Goal: Share content: Share content

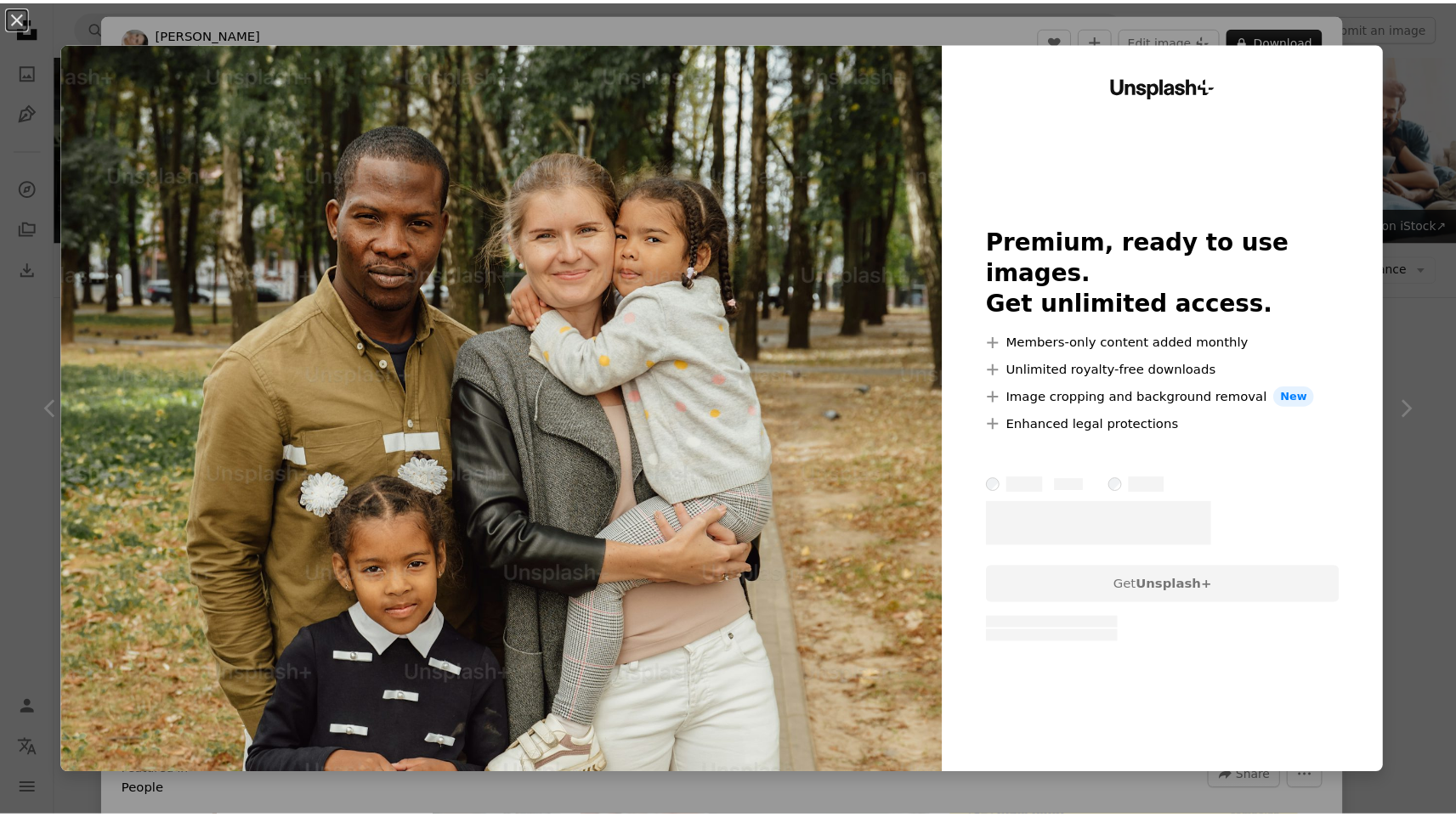
scroll to position [1639, 0]
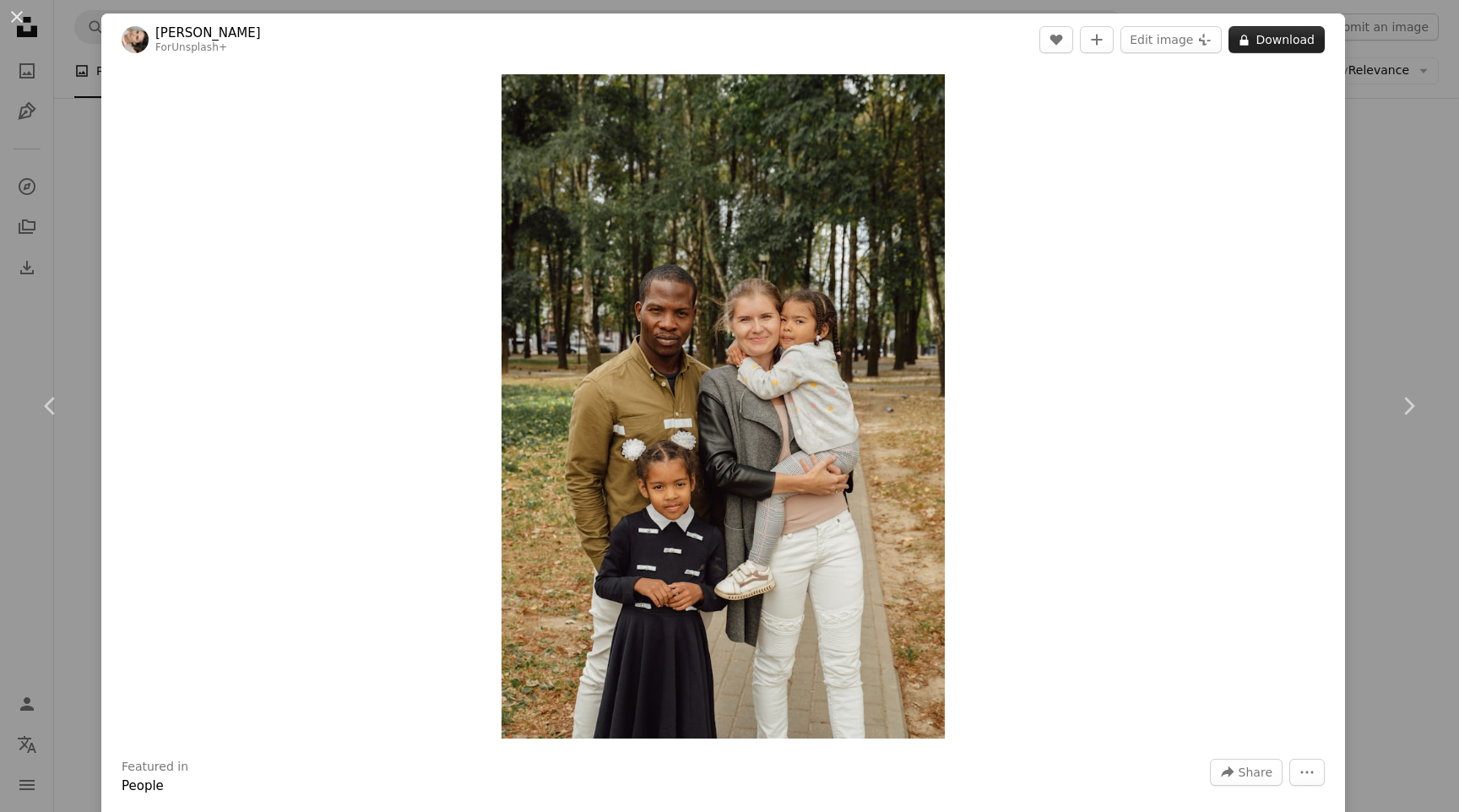
click at [1247, 39] on button "A lock Download" at bounding box center [1276, 39] width 96 height 27
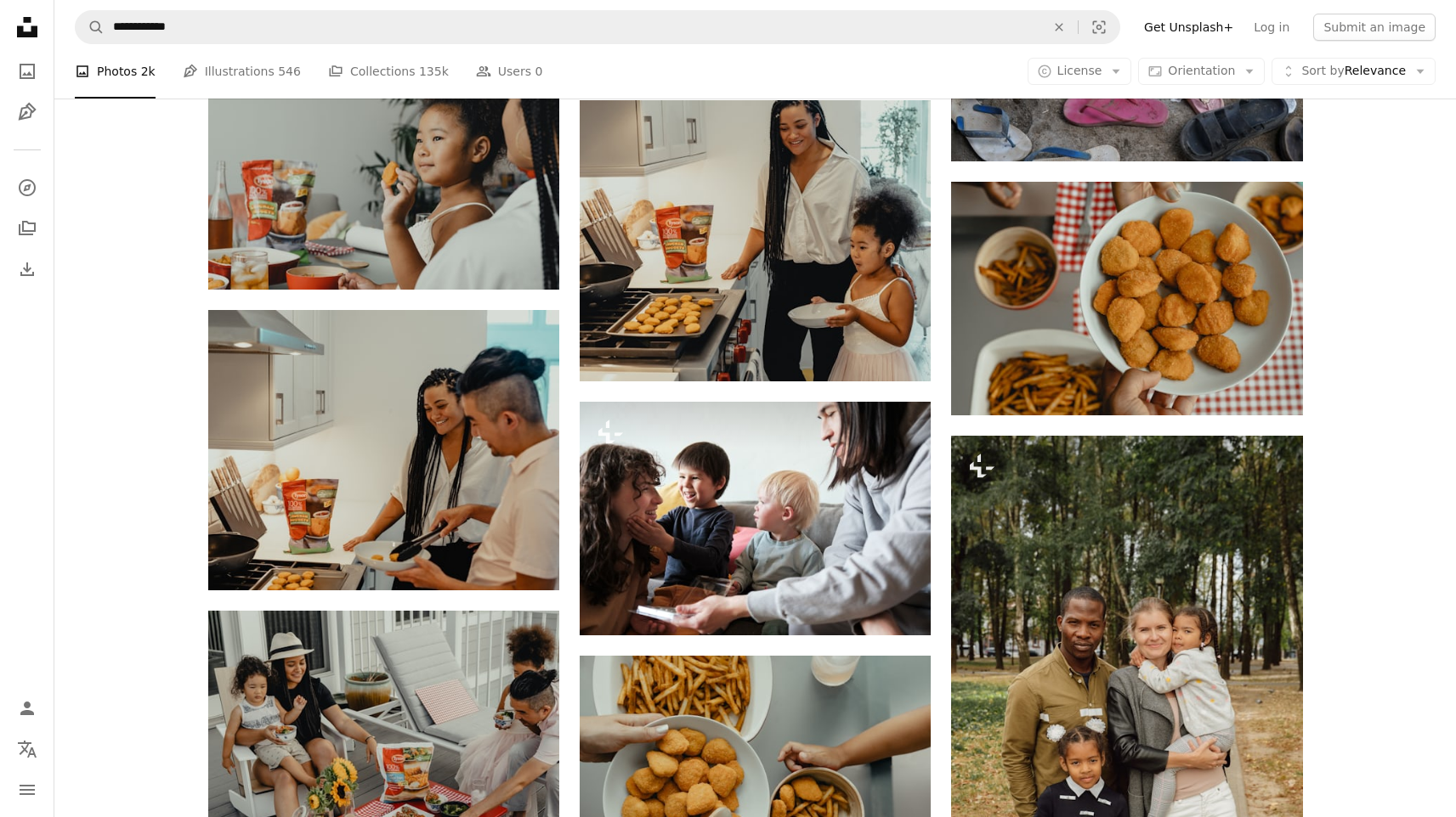
scroll to position [2002, 0]
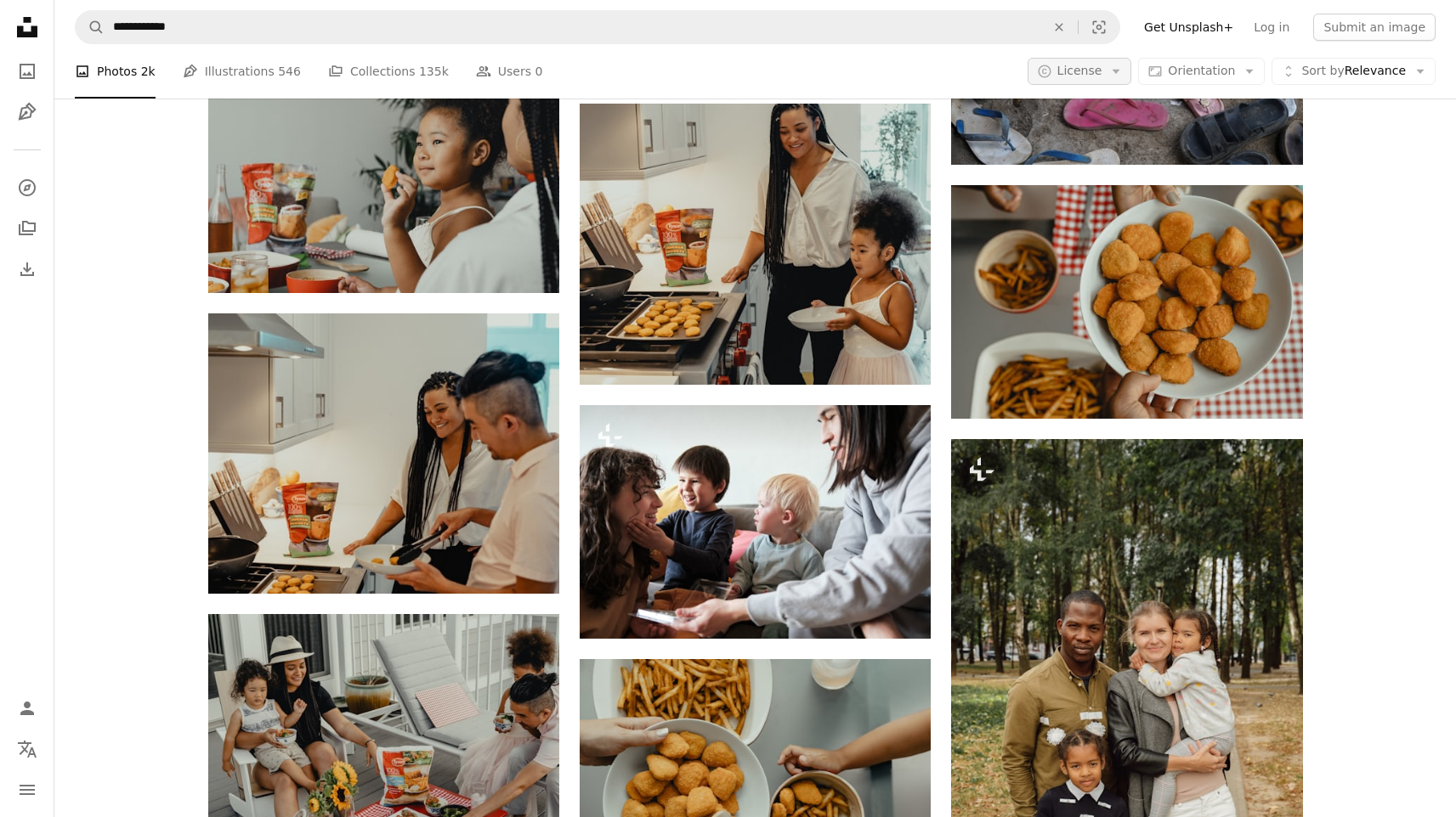
click at [1116, 65] on icon "Arrow down" at bounding box center [1116, 71] width 15 height 15
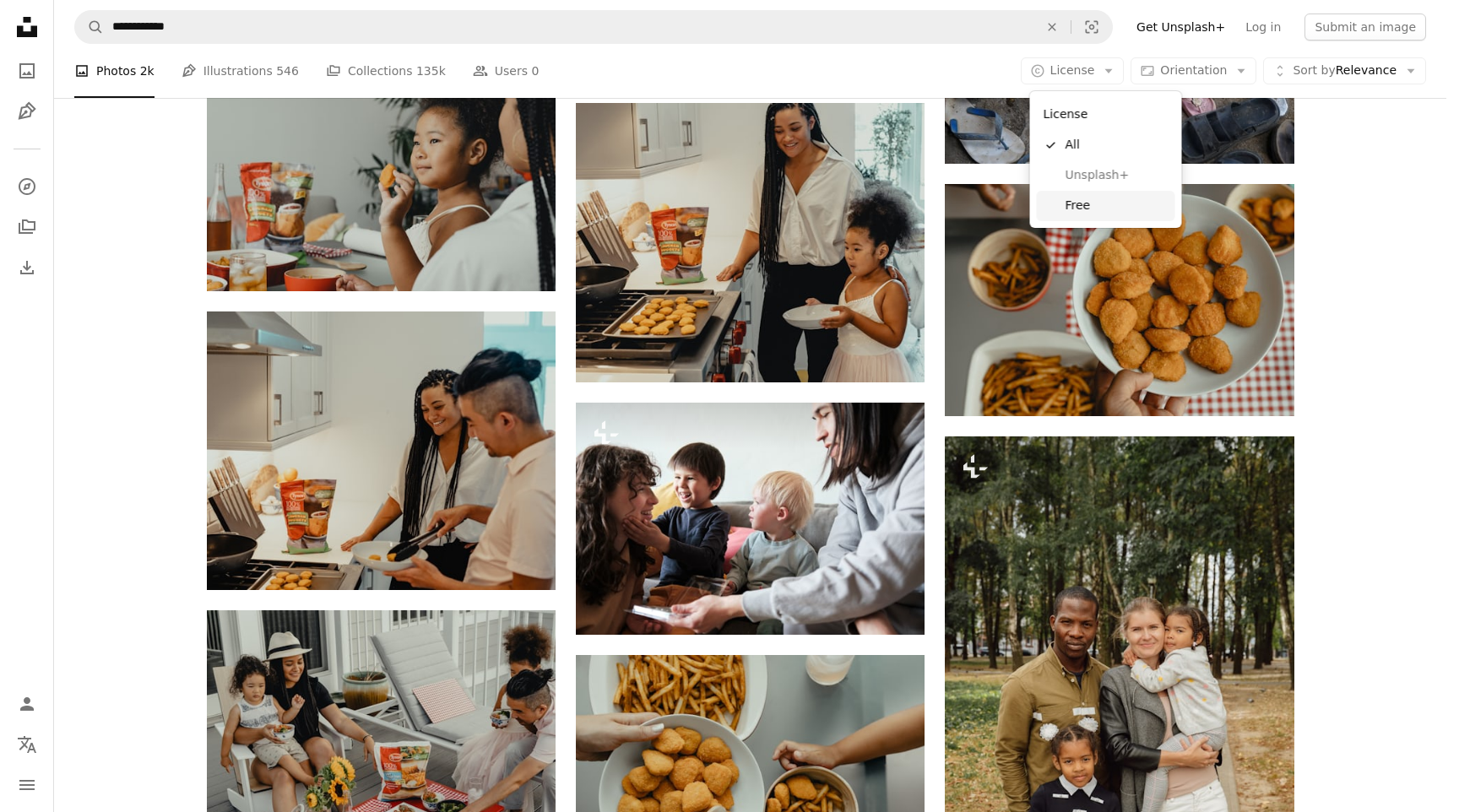
click at [1092, 208] on span "Free" at bounding box center [1117, 205] width 103 height 17
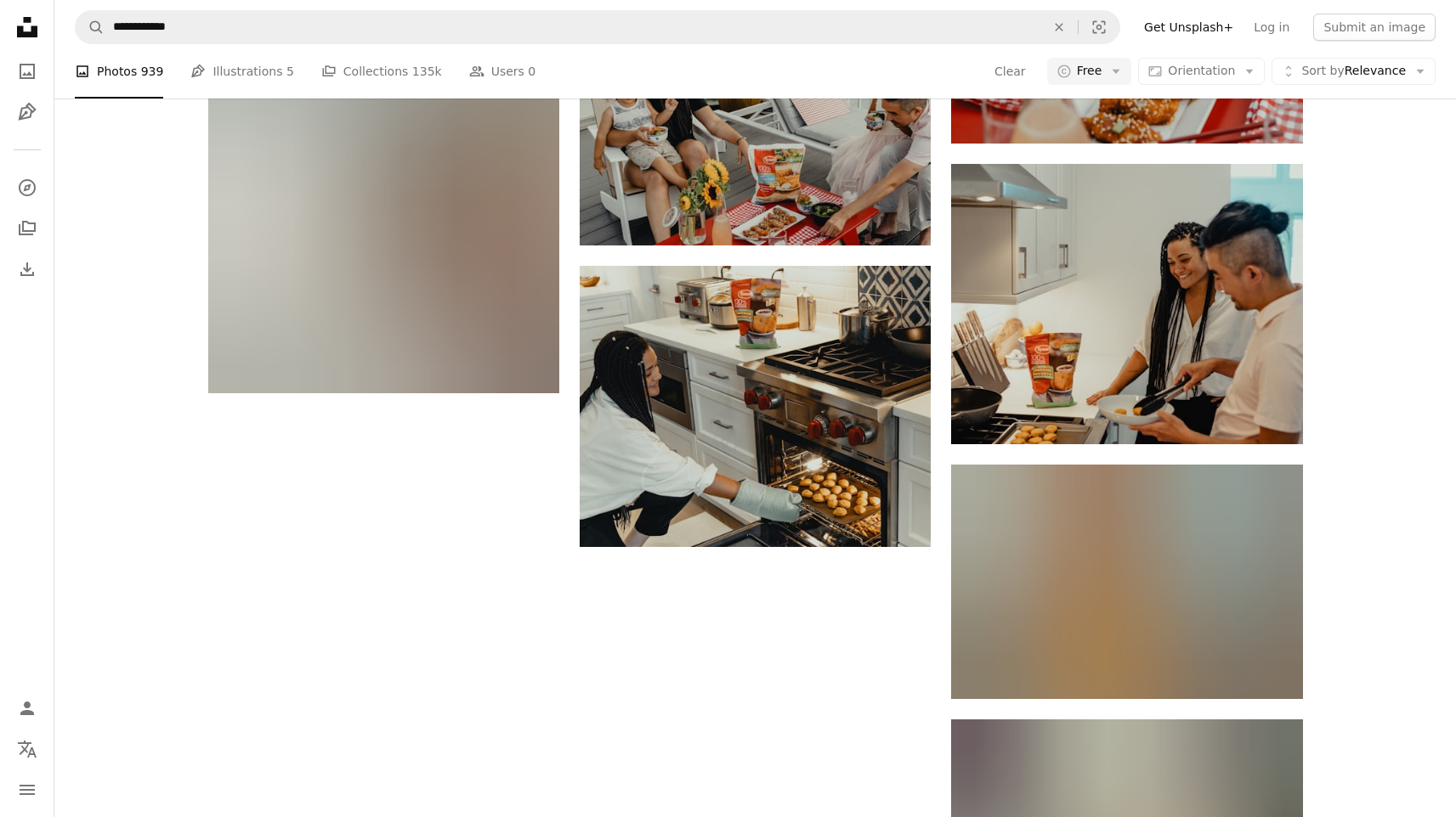
scroll to position [1952, 0]
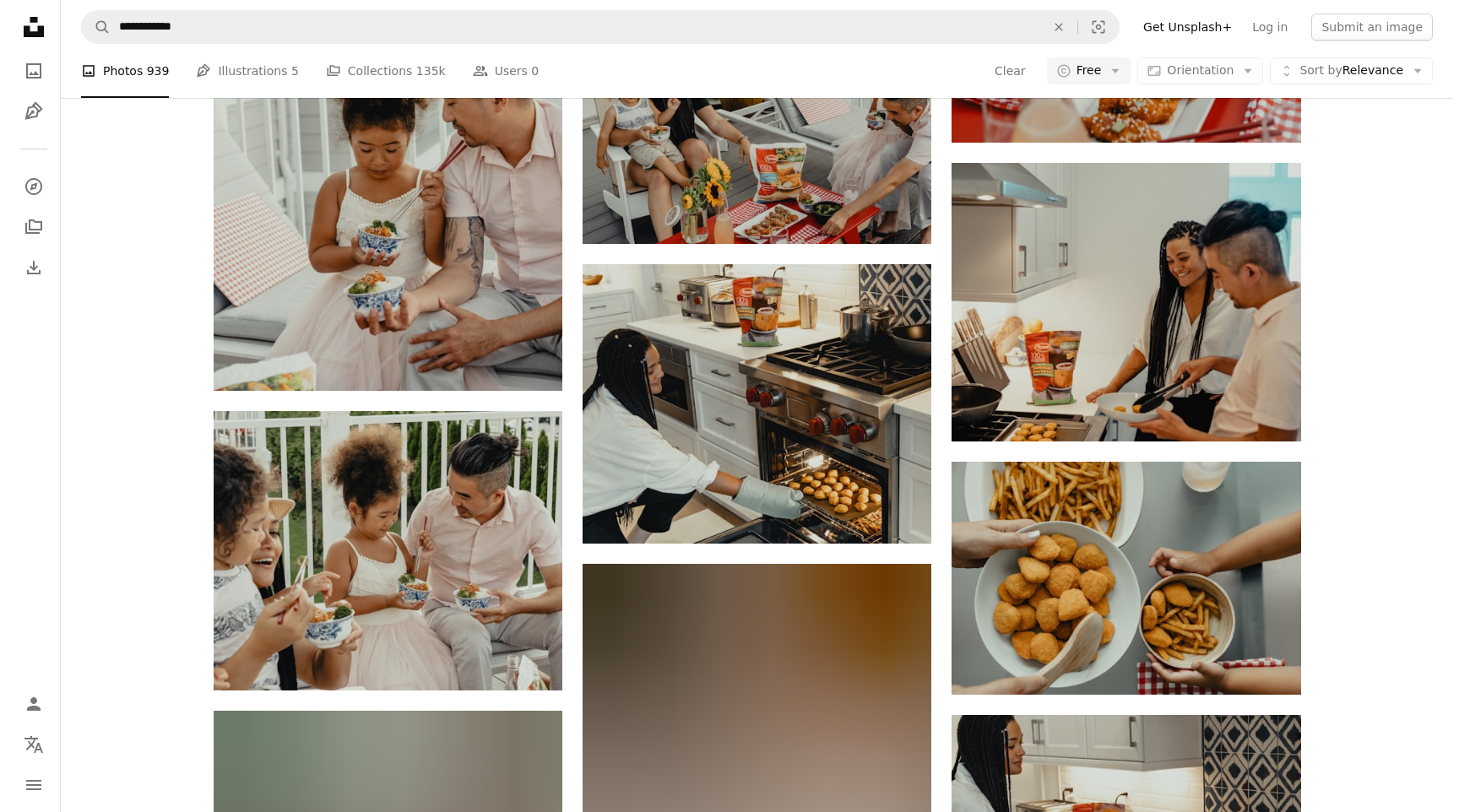
scroll to position [3546, 0]
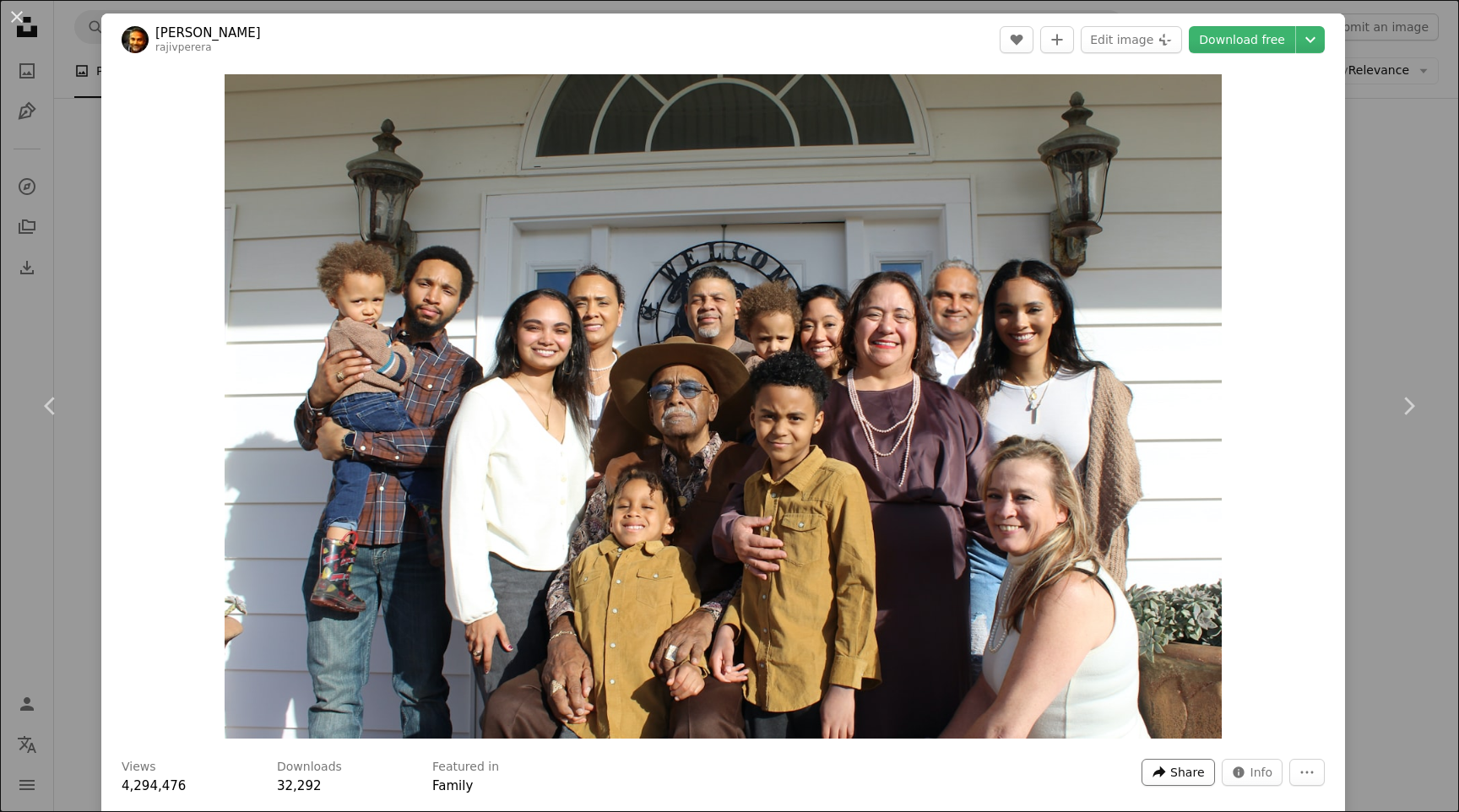
click at [1170, 767] on span "Share" at bounding box center [1187, 773] width 34 height 25
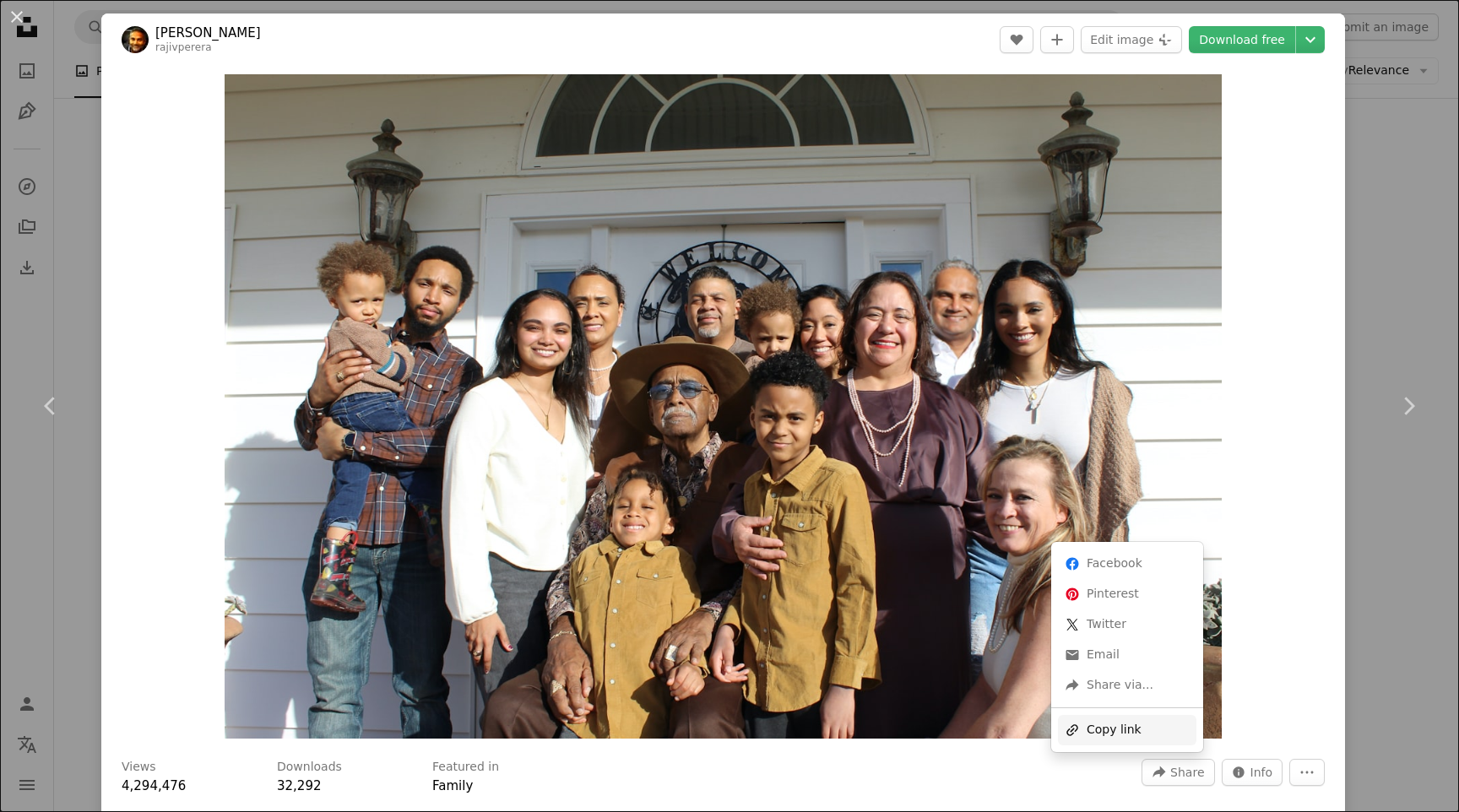
click at [1139, 733] on div "A URL sharing icon (chains) Copy link" at bounding box center [1127, 730] width 139 height 30
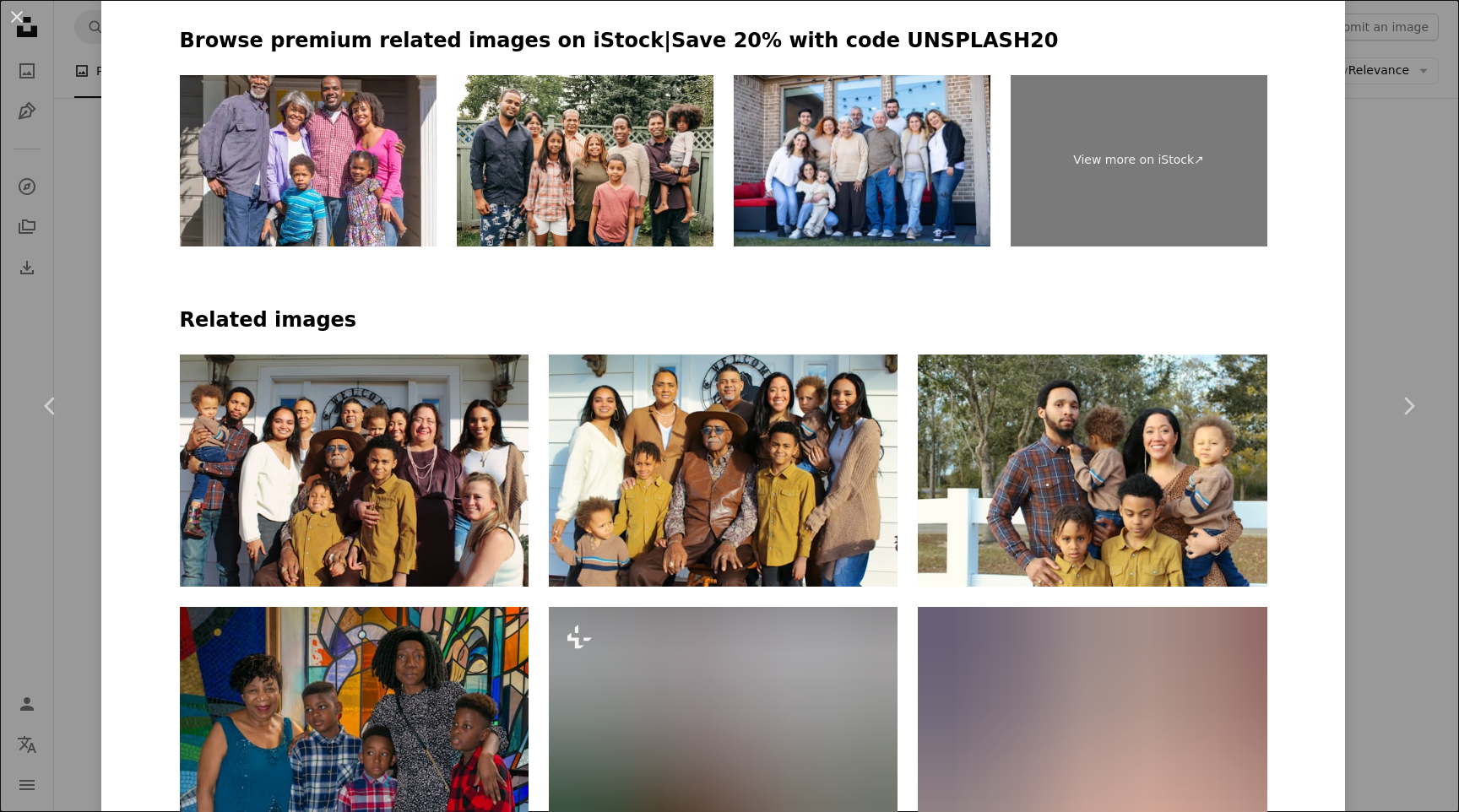
scroll to position [988, 0]
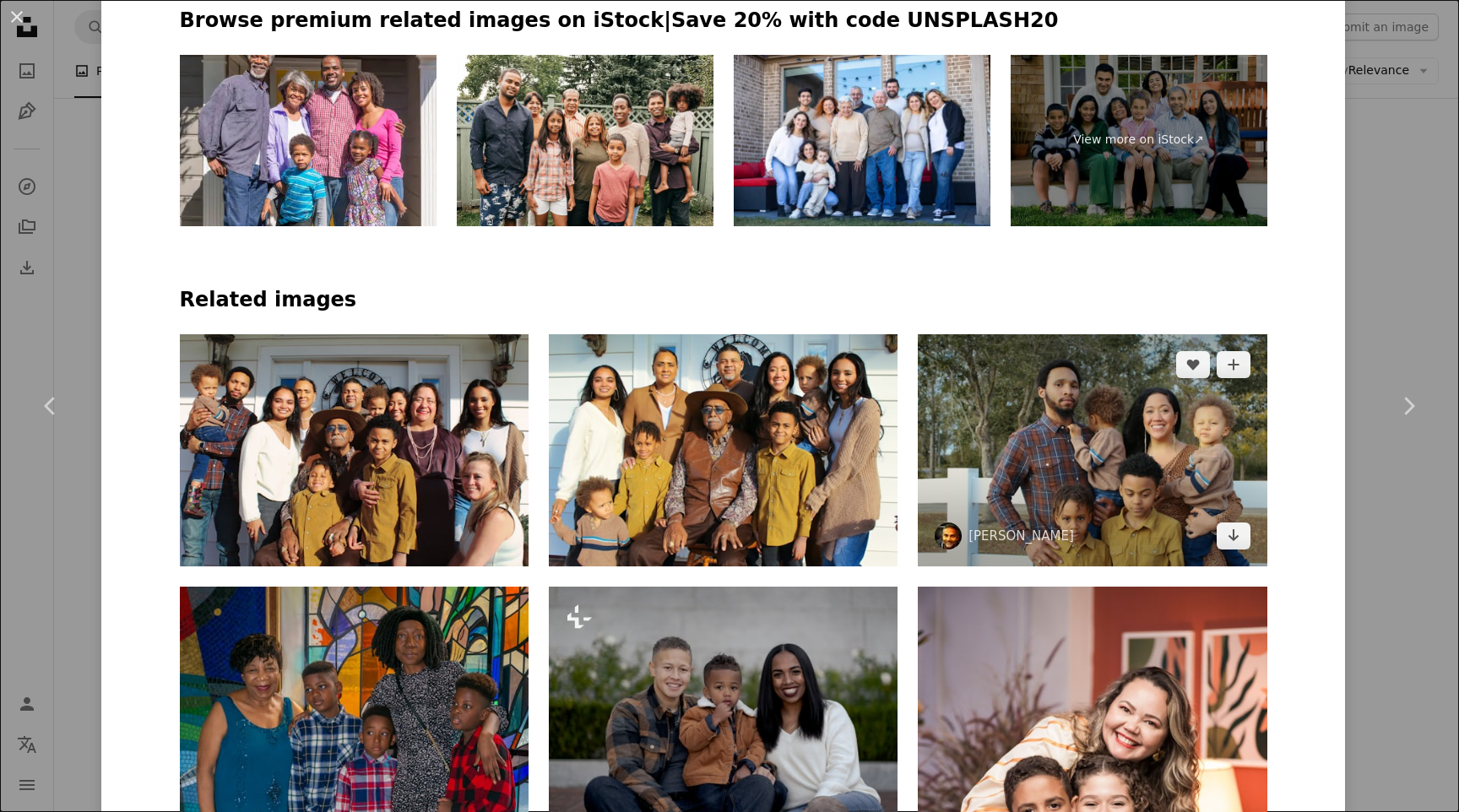
click at [1129, 334] on img at bounding box center [1092, 450] width 349 height 232
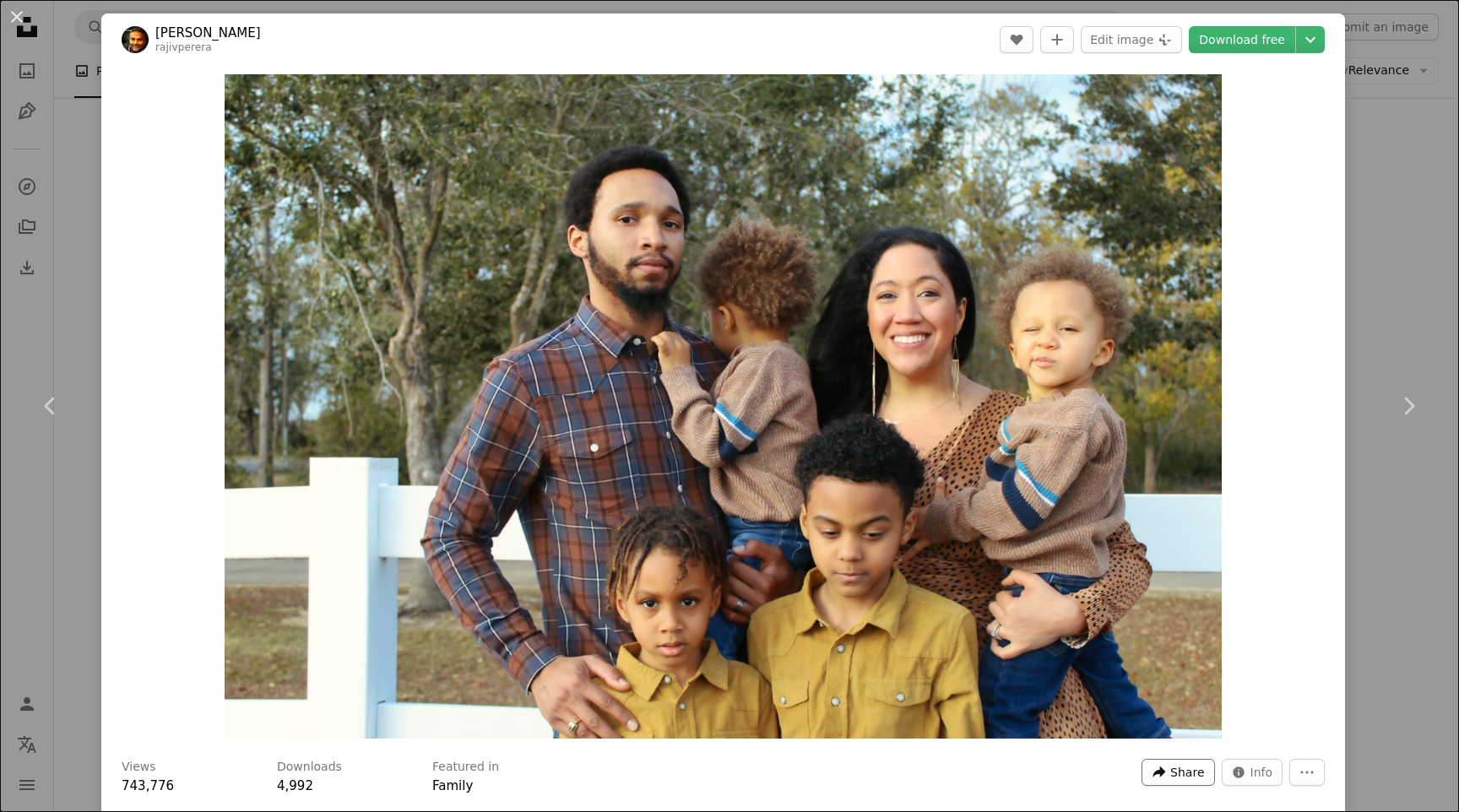
click at [1156, 776] on icon "A forward-right arrow" at bounding box center [1159, 773] width 15 height 15
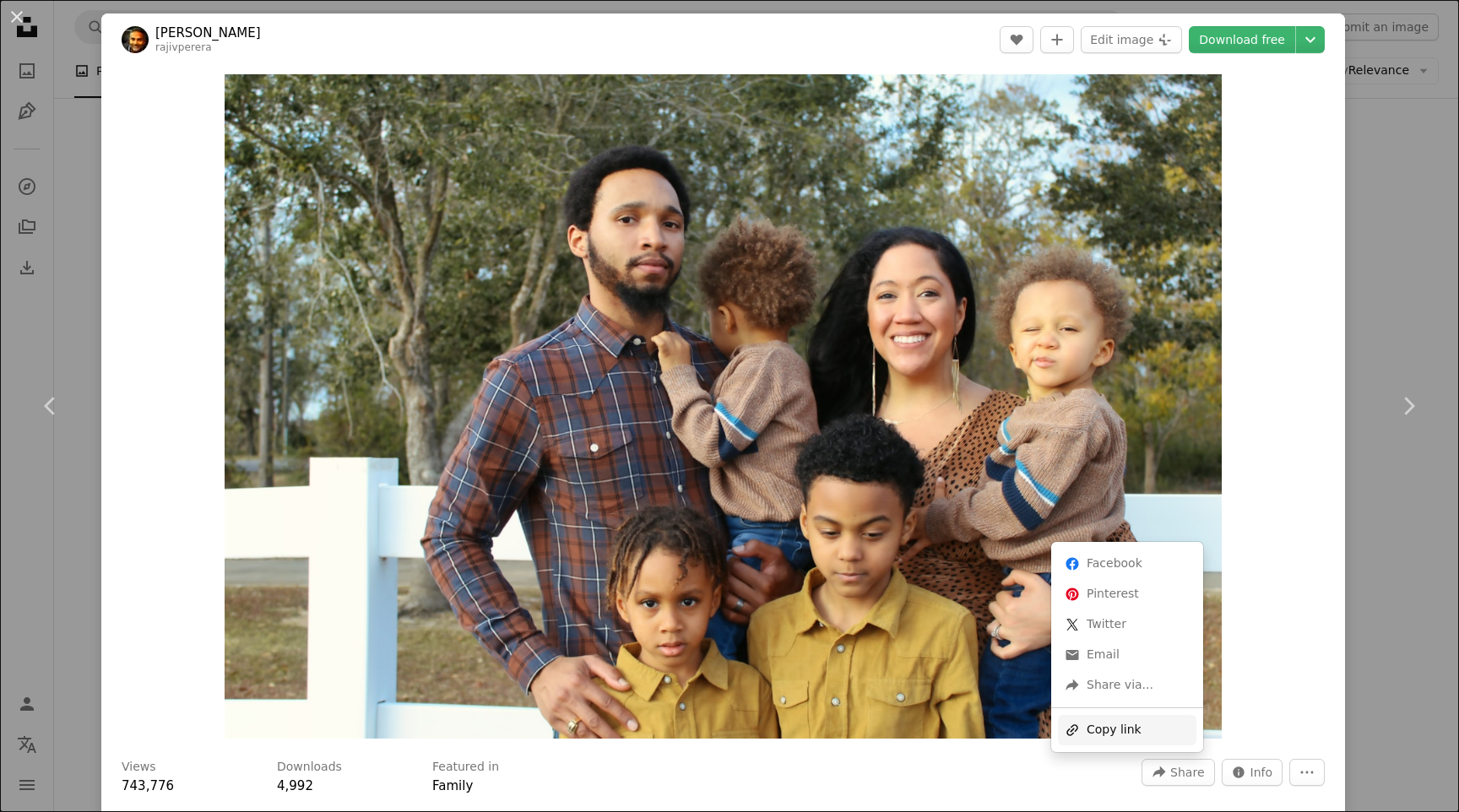
click at [1136, 731] on div "A URL sharing icon (chains) Copy link" at bounding box center [1127, 730] width 139 height 30
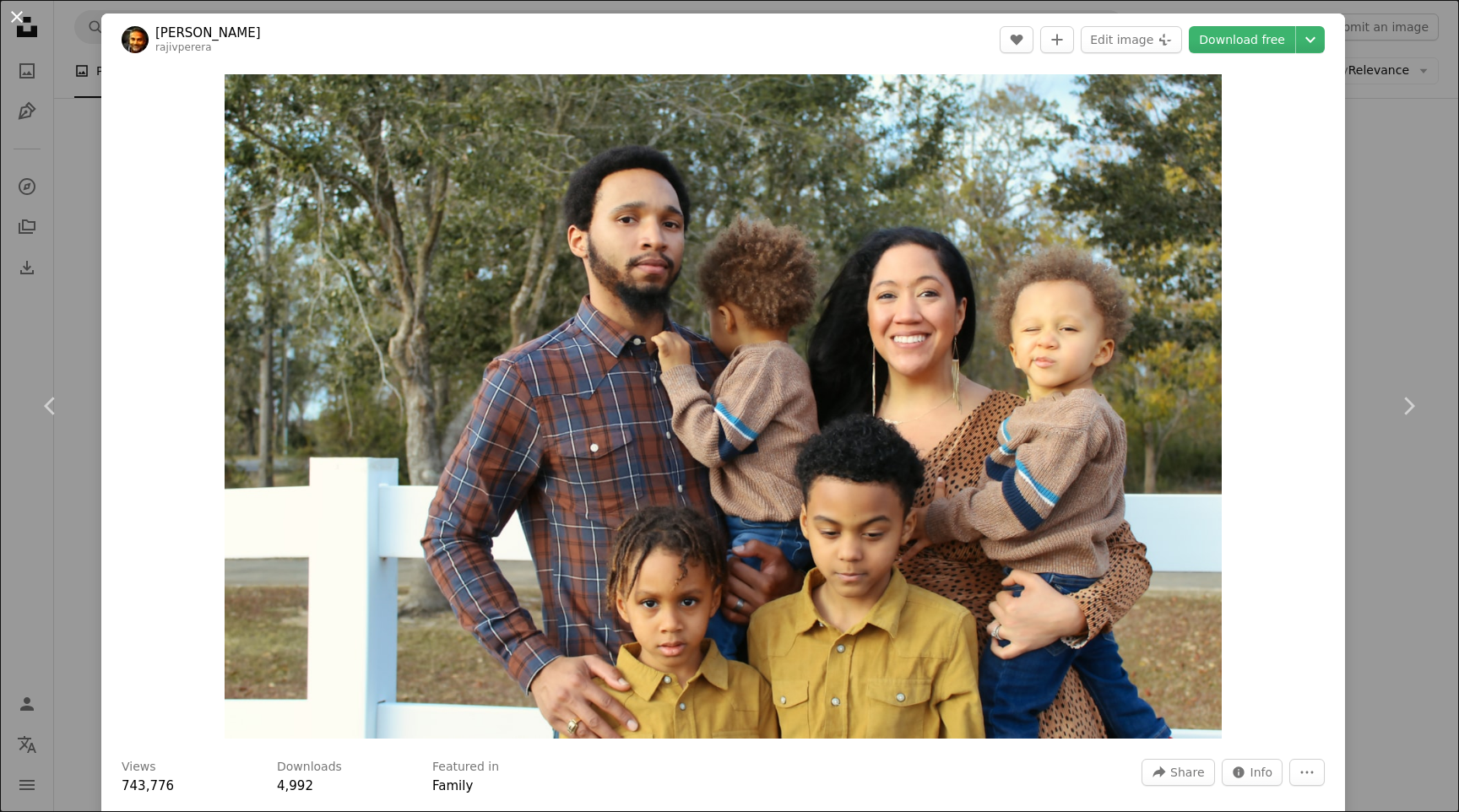
click at [19, 21] on button "An X shape" at bounding box center [17, 17] width 21 height 21
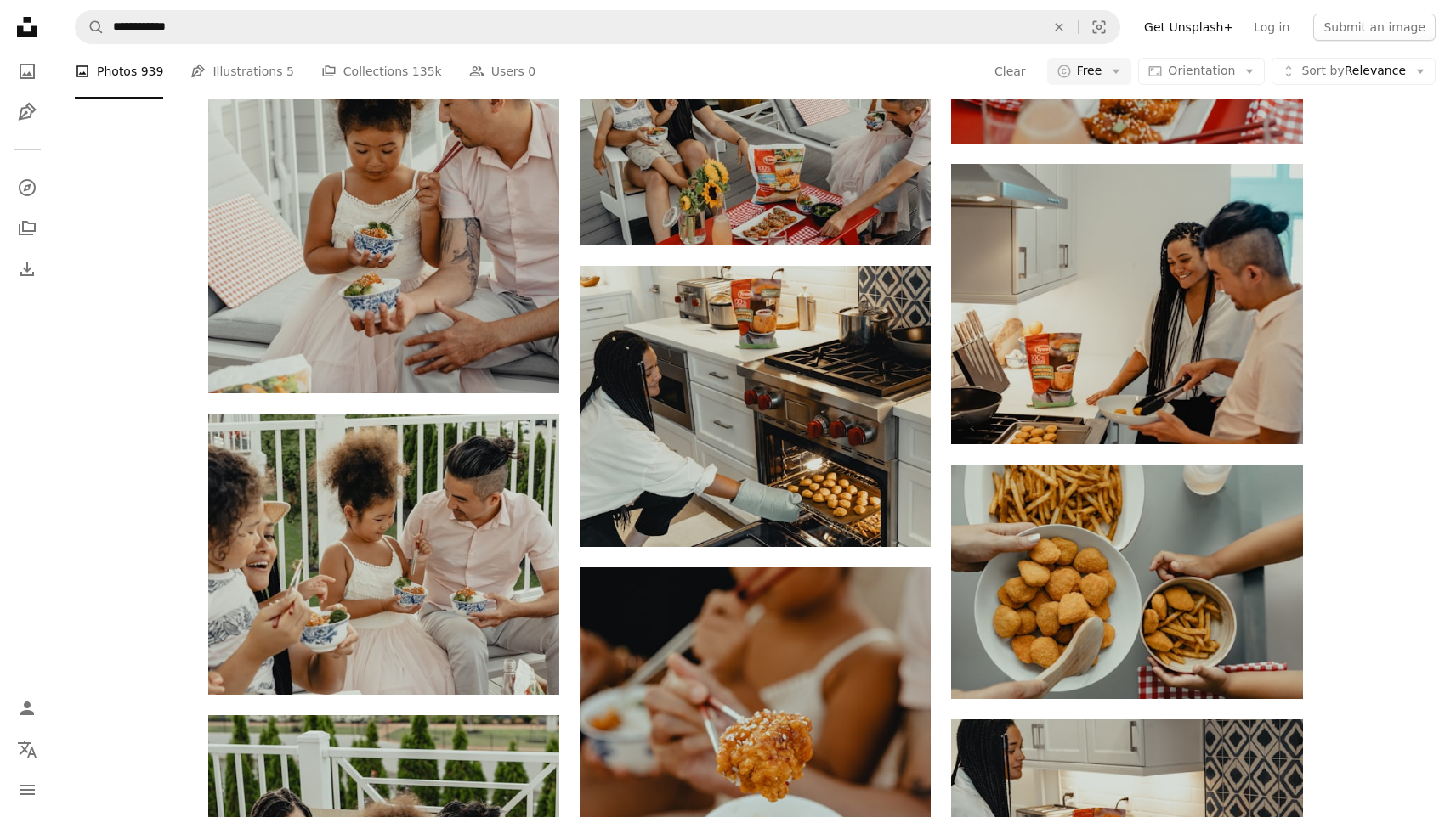
scroll to position [6039, 0]
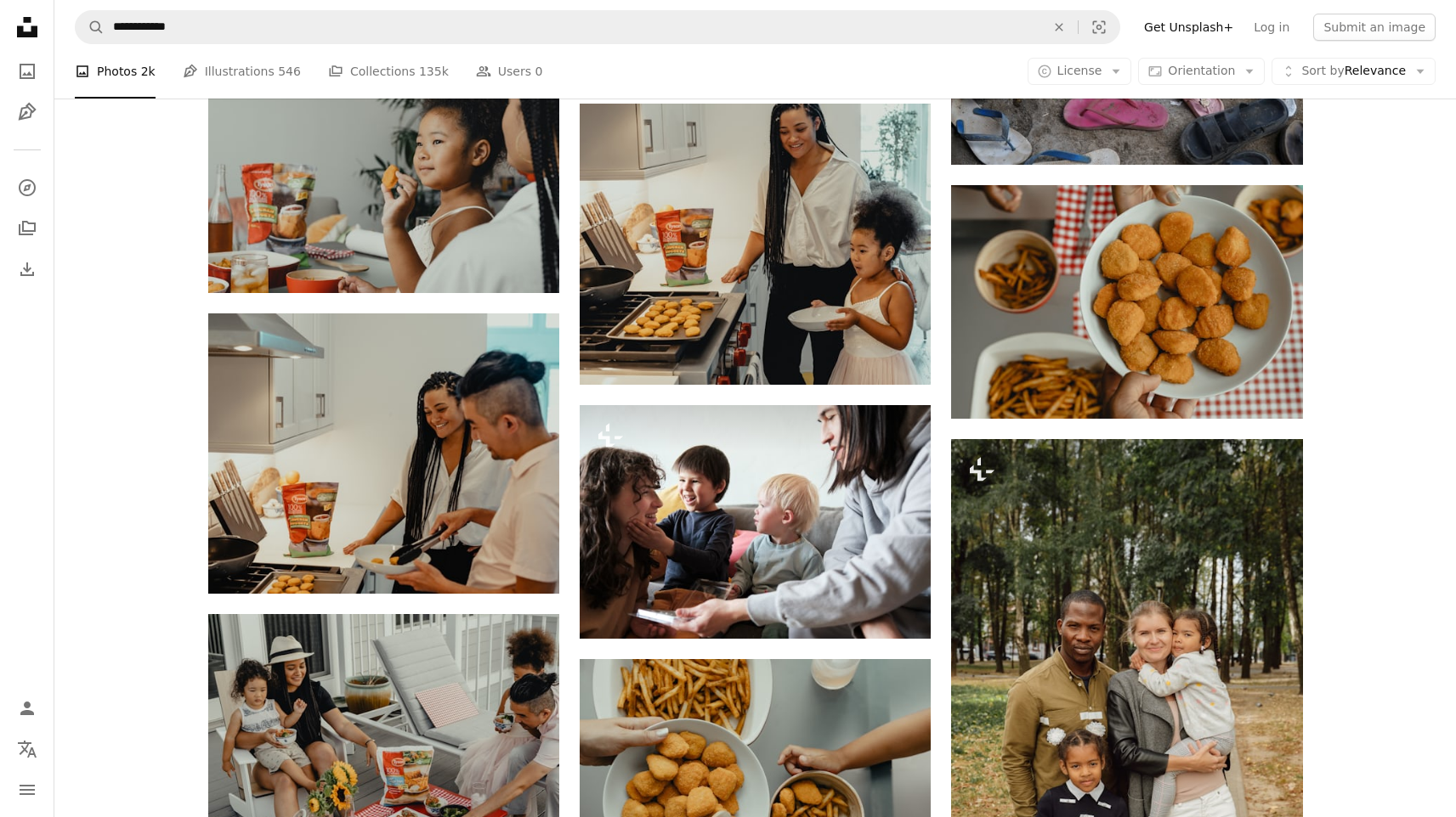
scroll to position [7413, 0]
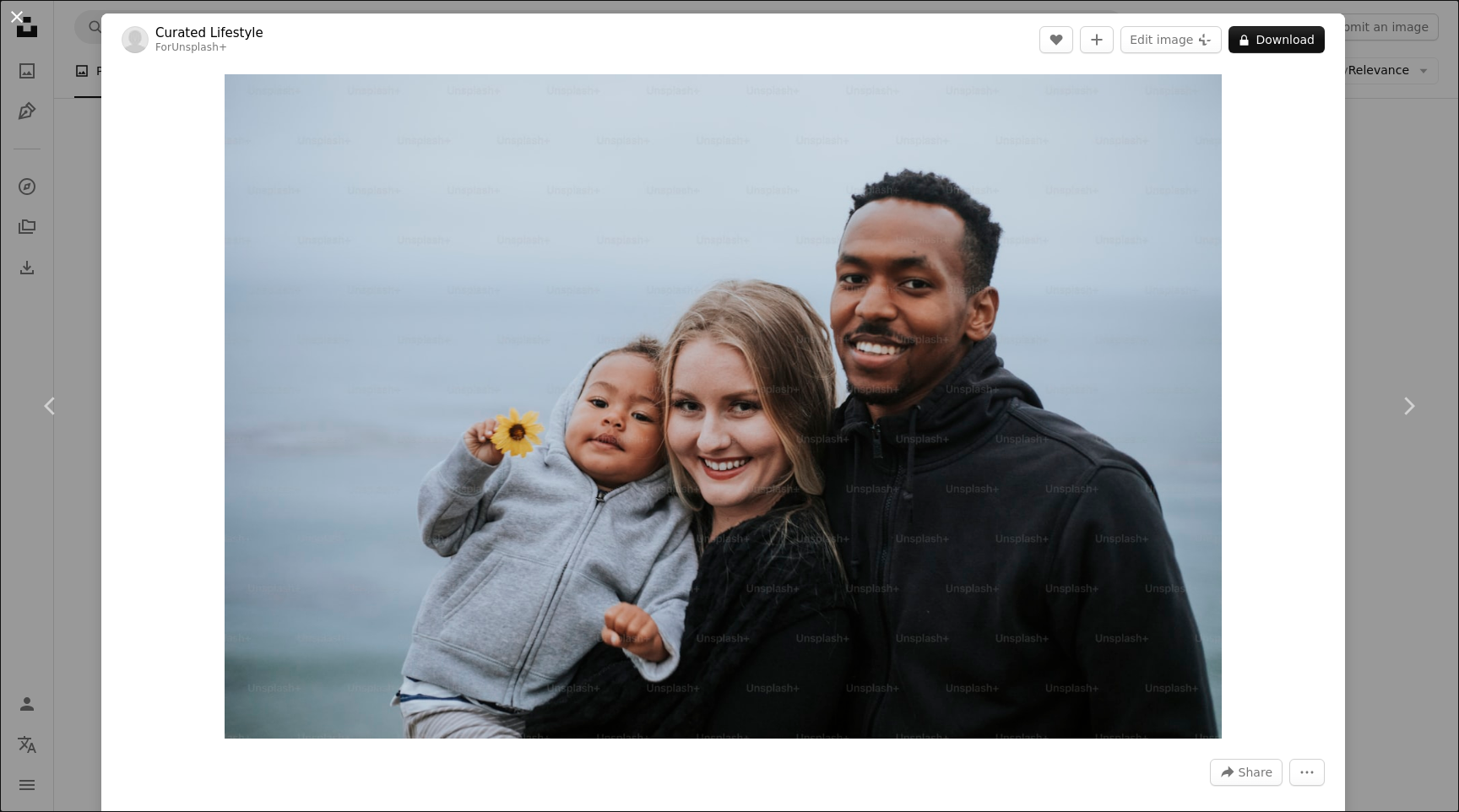
click at [24, 19] on button "An X shape" at bounding box center [17, 17] width 21 height 21
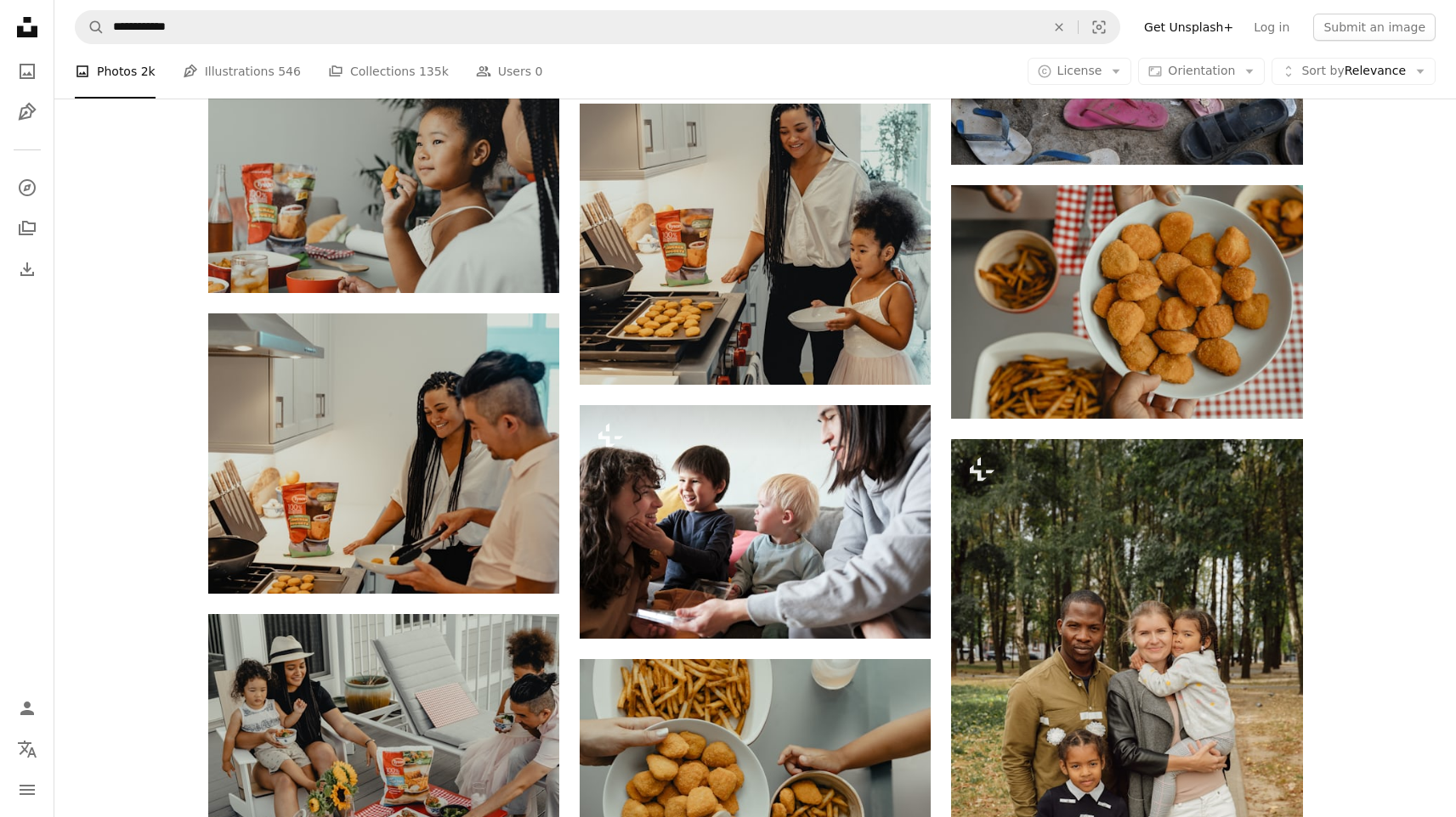
scroll to position [7828, 0]
click at [1101, 69] on span "License" at bounding box center [1080, 70] width 45 height 14
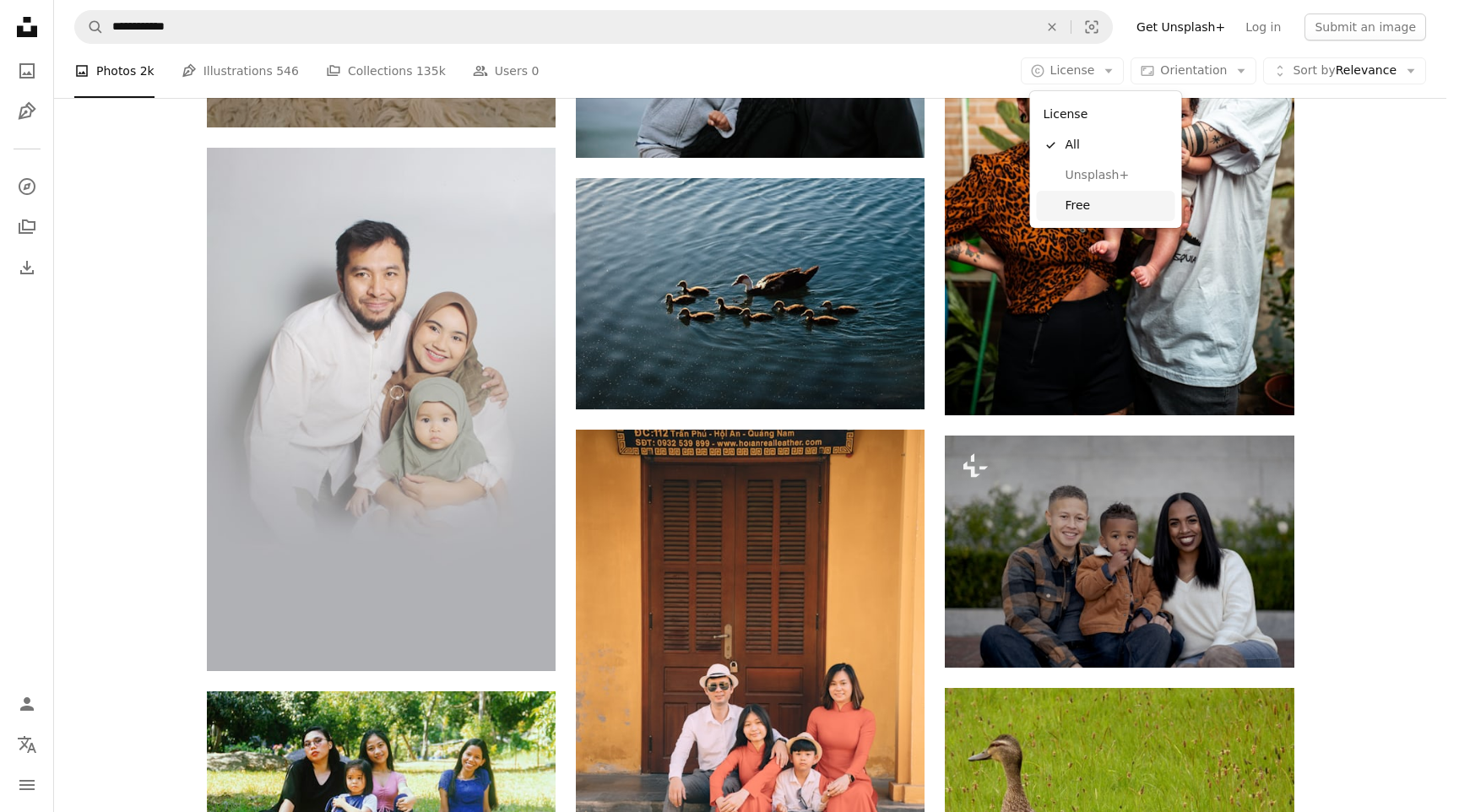
click at [1078, 212] on span "Free" at bounding box center [1117, 205] width 103 height 17
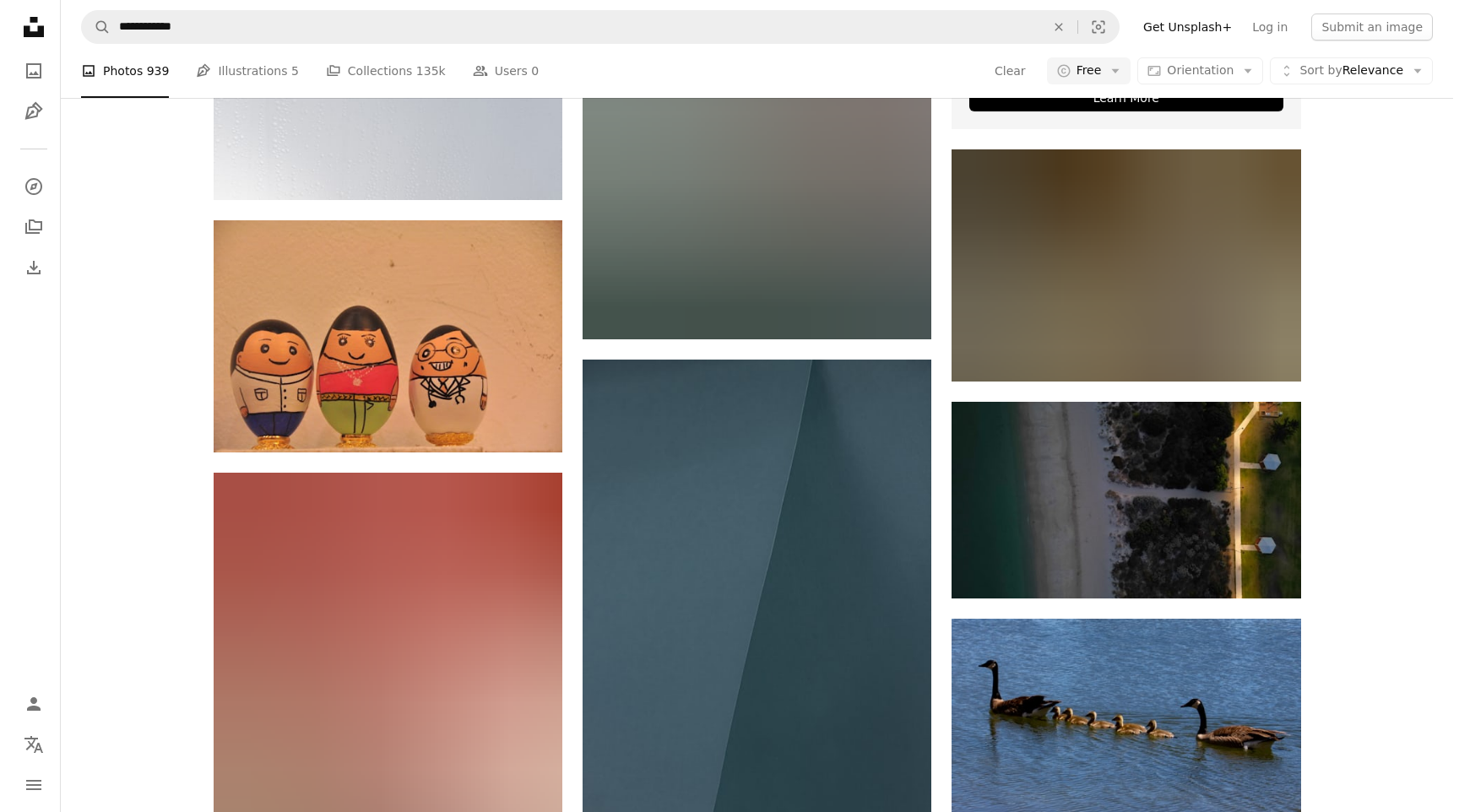
scroll to position [3661, 0]
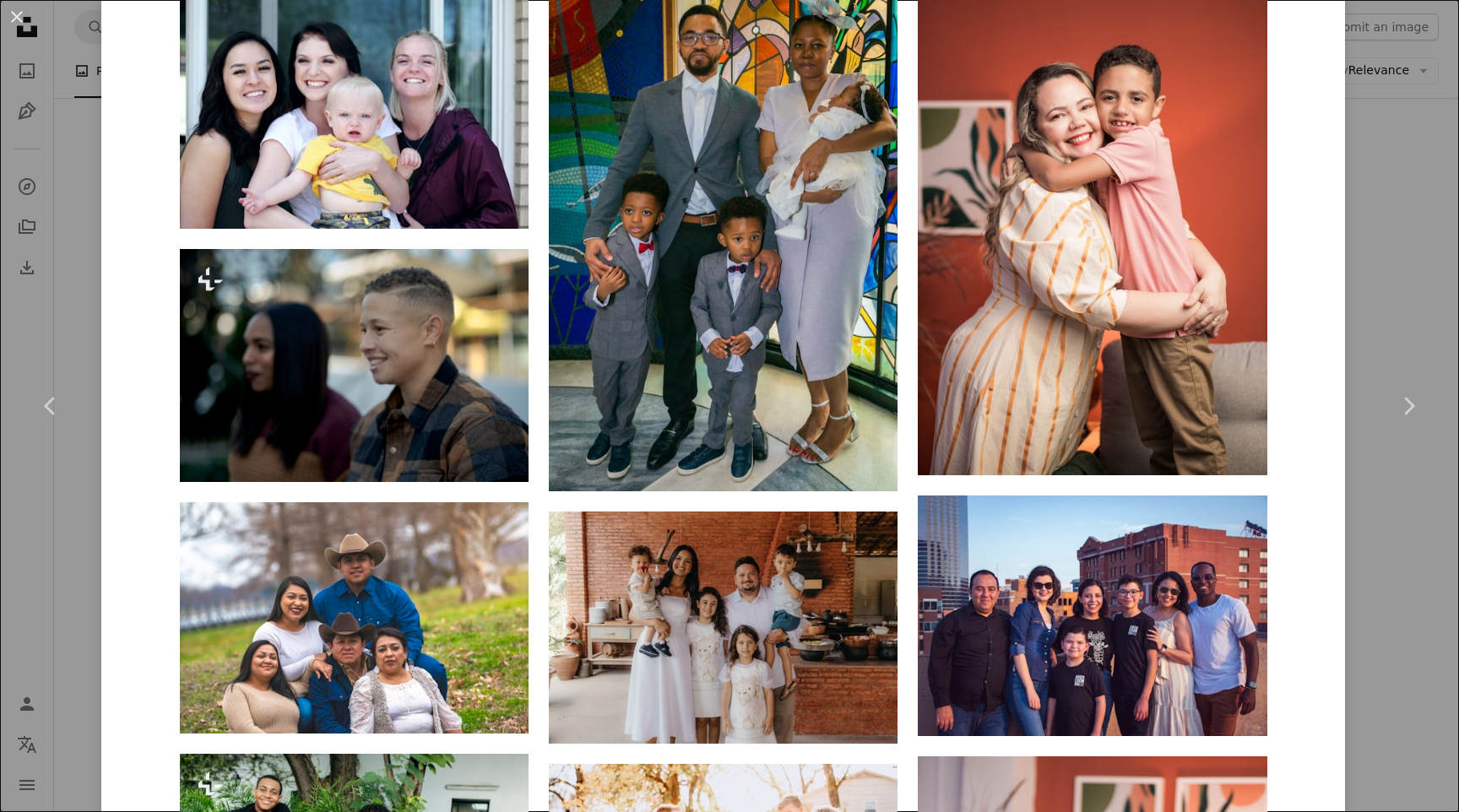
scroll to position [3628, 0]
